Goal: Transaction & Acquisition: Purchase product/service

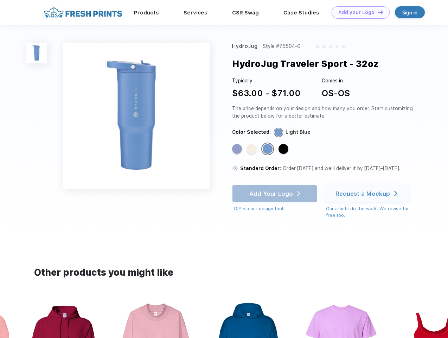
click at [358, 12] on link "Add your Logo Design Tool" at bounding box center [361, 12] width 58 height 12
click at [37, 53] on img at bounding box center [36, 53] width 21 height 21
click at [238, 149] on div "Standard Color" at bounding box center [237, 149] width 10 height 10
click at [252, 149] on div "Standard Color" at bounding box center [252, 149] width 10 height 10
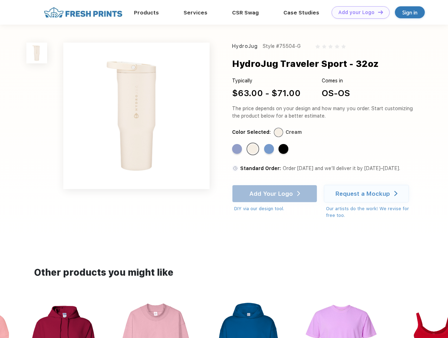
click at [269, 149] on div "Standard Color" at bounding box center [269, 149] width 10 height 10
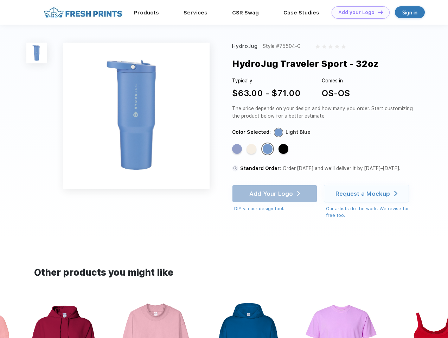
click at [284, 149] on div "Standard Color" at bounding box center [284, 149] width 10 height 10
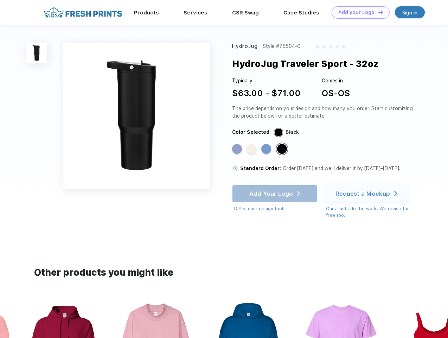
click at [276, 194] on div "Add Your Logo DIY via our design tool. Ah shoot! This product isn't up in our d…" at bounding box center [274, 198] width 85 height 27
click at [368, 194] on div "Request a Mockup" at bounding box center [363, 193] width 55 height 7
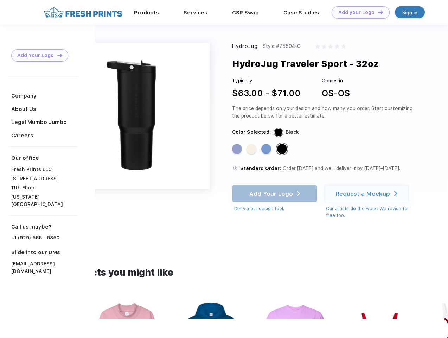
click at [62, 319] on div at bounding box center [224, 330] width 448 height 23
